Goal: Check status: Check status

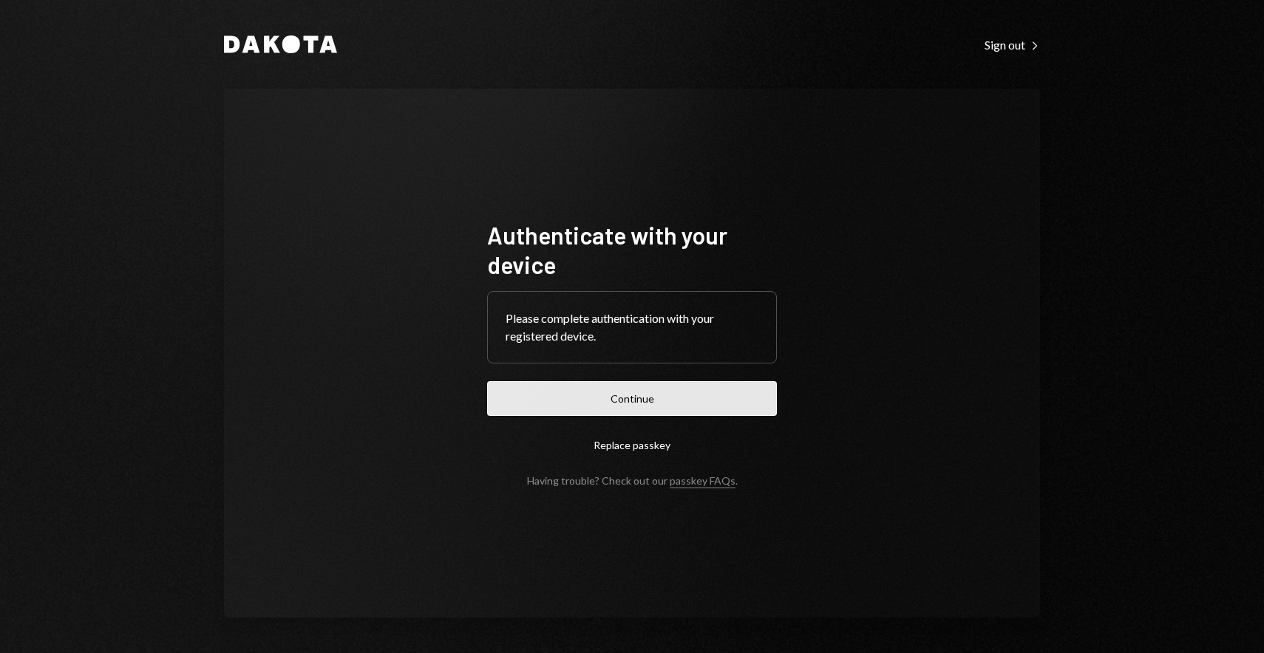
click at [647, 404] on button "Continue" at bounding box center [632, 398] width 290 height 35
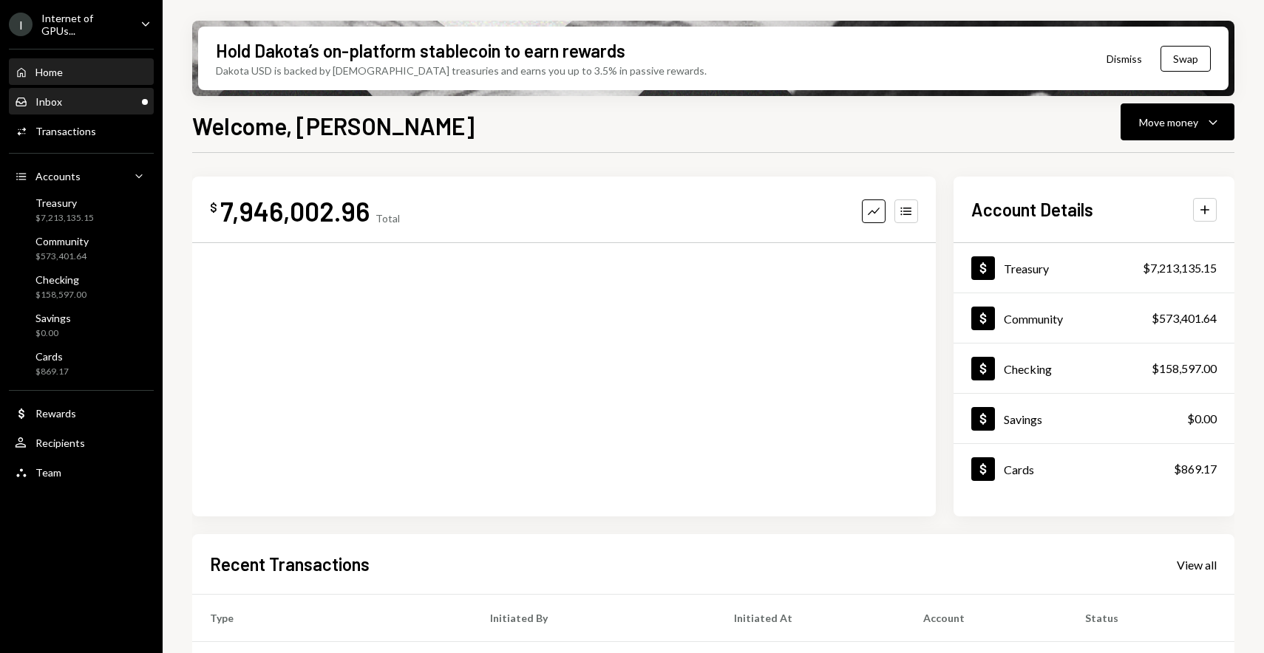
click at [120, 103] on div "Inbox Inbox" at bounding box center [81, 101] width 133 height 13
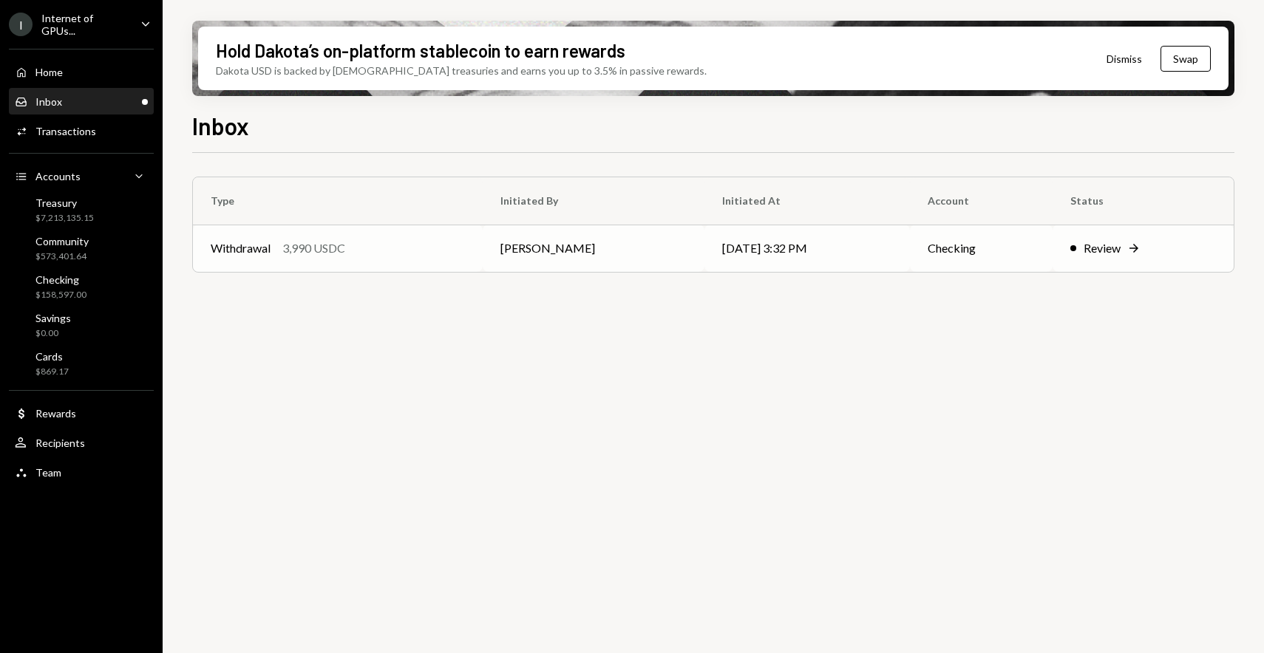
click at [353, 241] on div "Withdrawal 3,990 USDC" at bounding box center [338, 248] width 254 height 18
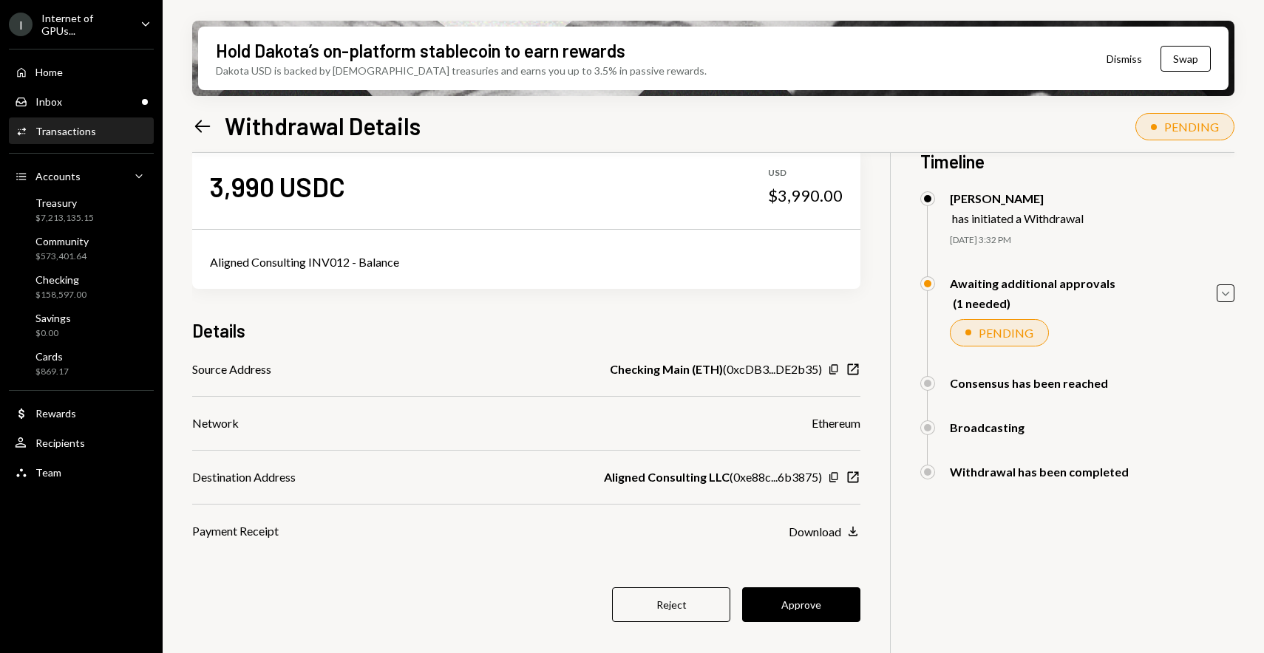
scroll to position [37, 0]
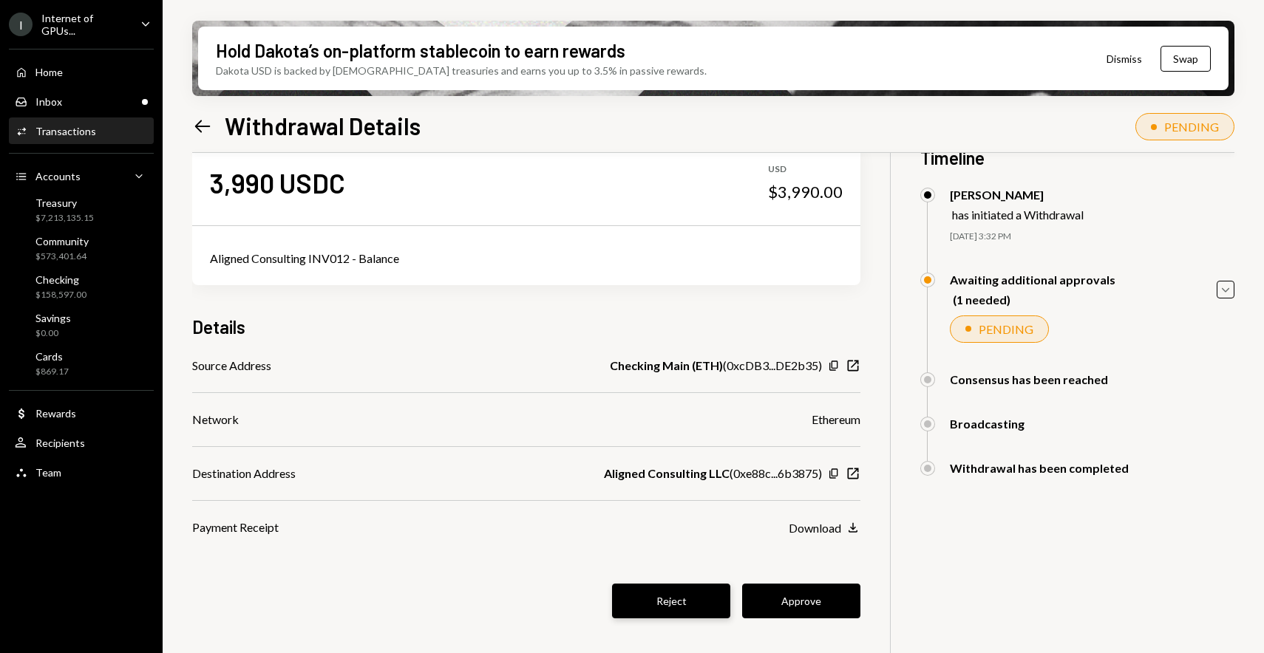
click at [668, 610] on button "Reject" at bounding box center [671, 601] width 118 height 35
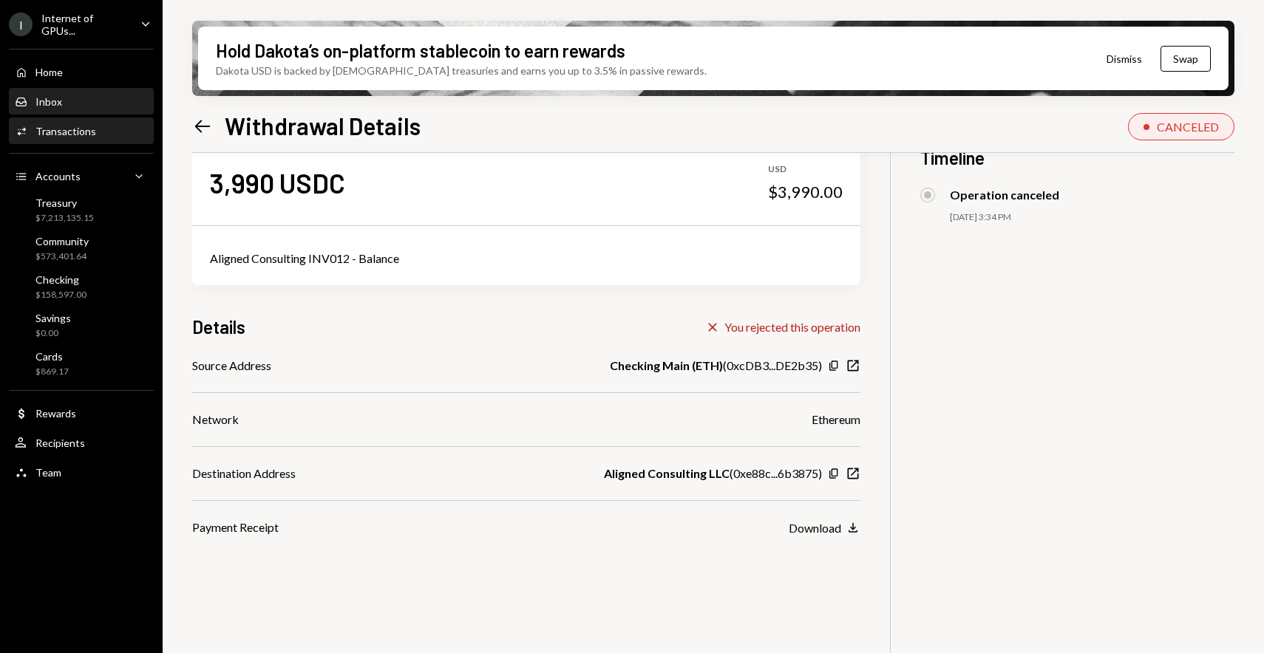
click at [73, 99] on div "Inbox Inbox" at bounding box center [81, 101] width 133 height 13
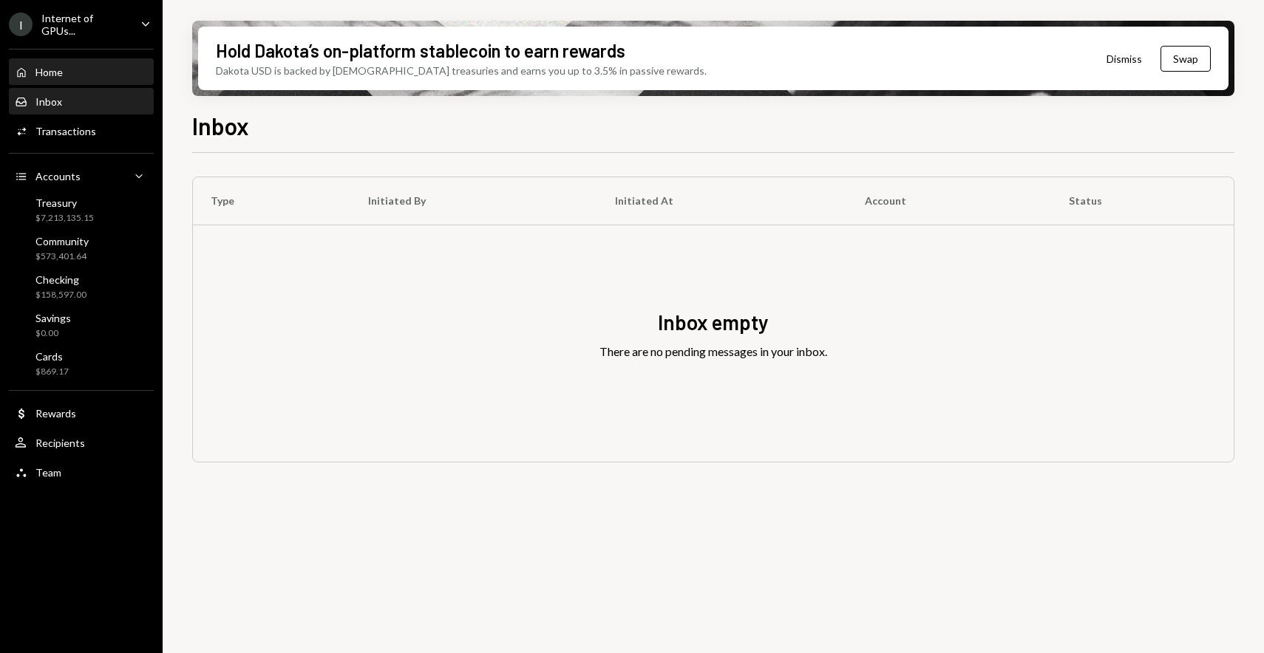
click at [79, 72] on div "Home Home" at bounding box center [81, 72] width 133 height 13
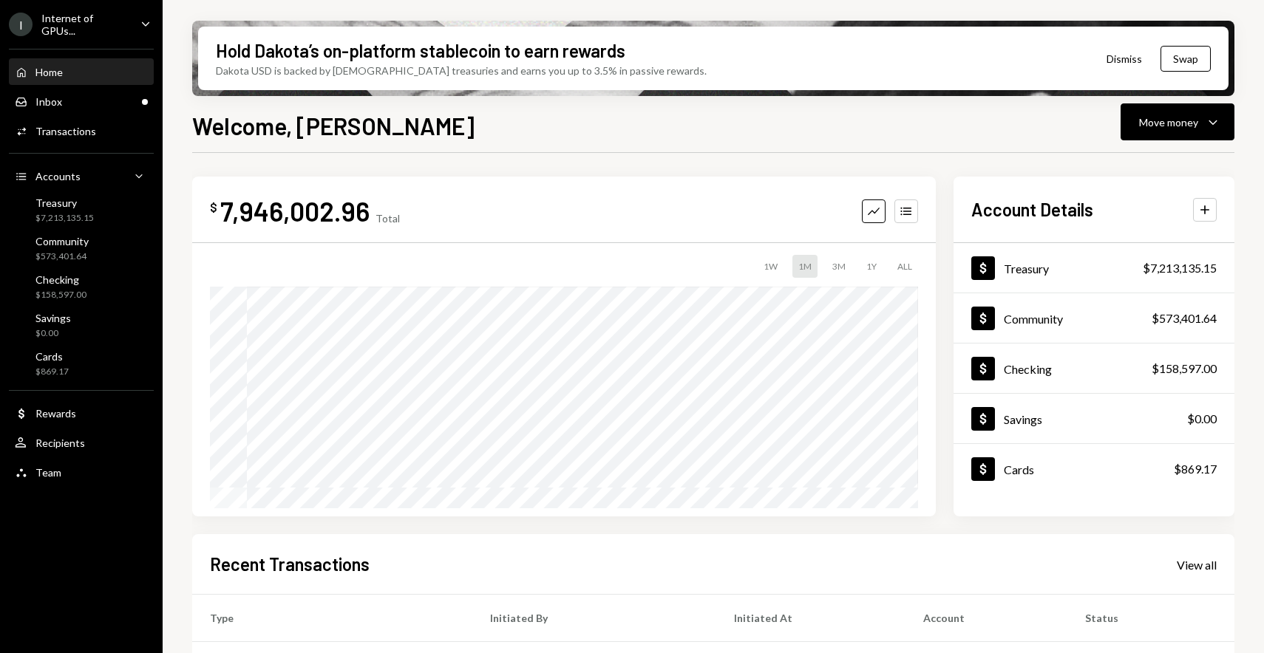
click at [74, 75] on div "Home Home" at bounding box center [81, 72] width 133 height 13
